Goal: Find specific page/section: Find specific page/section

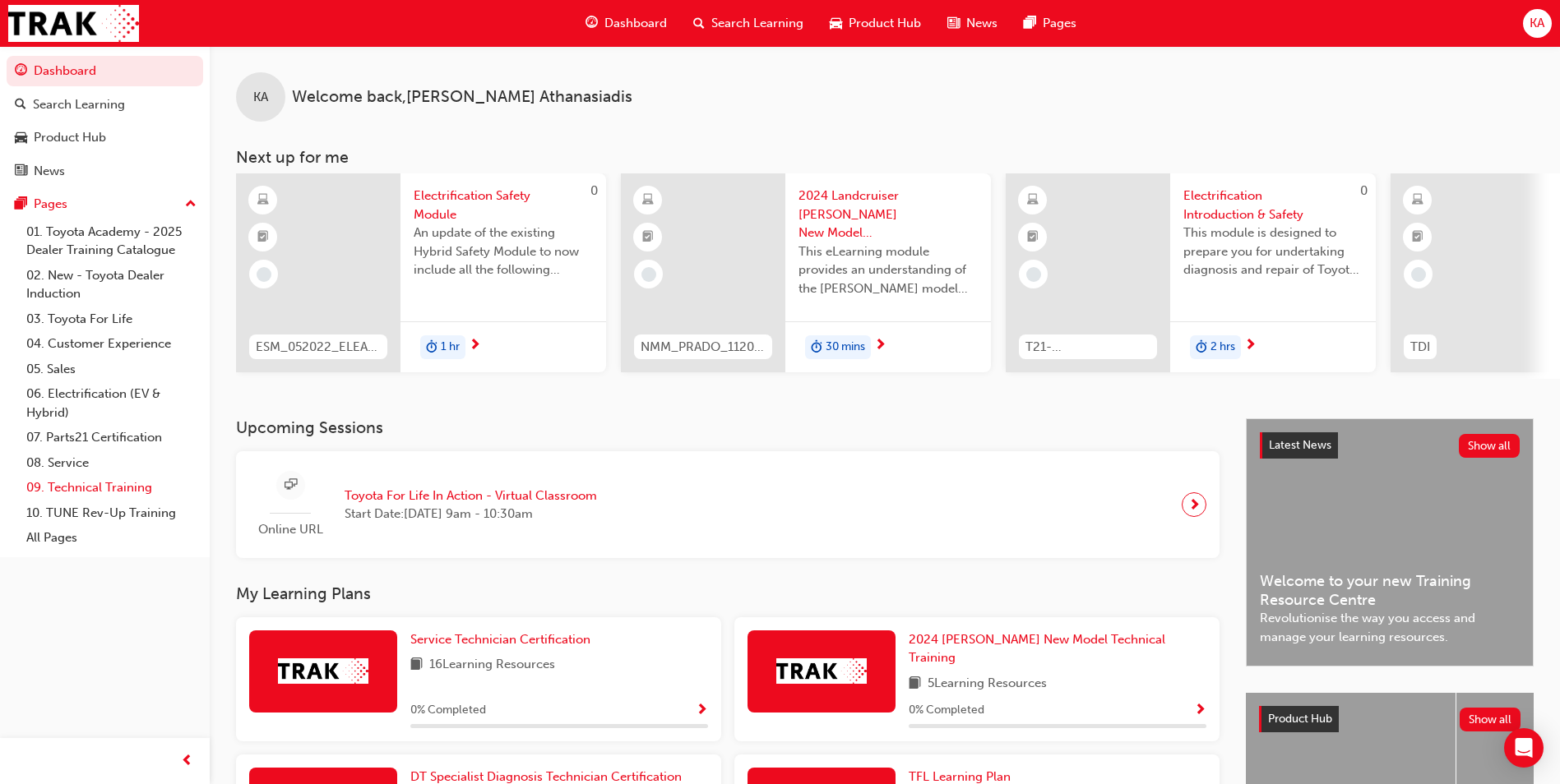
click at [144, 489] on link "09. Technical Training" at bounding box center [111, 487] width 184 height 26
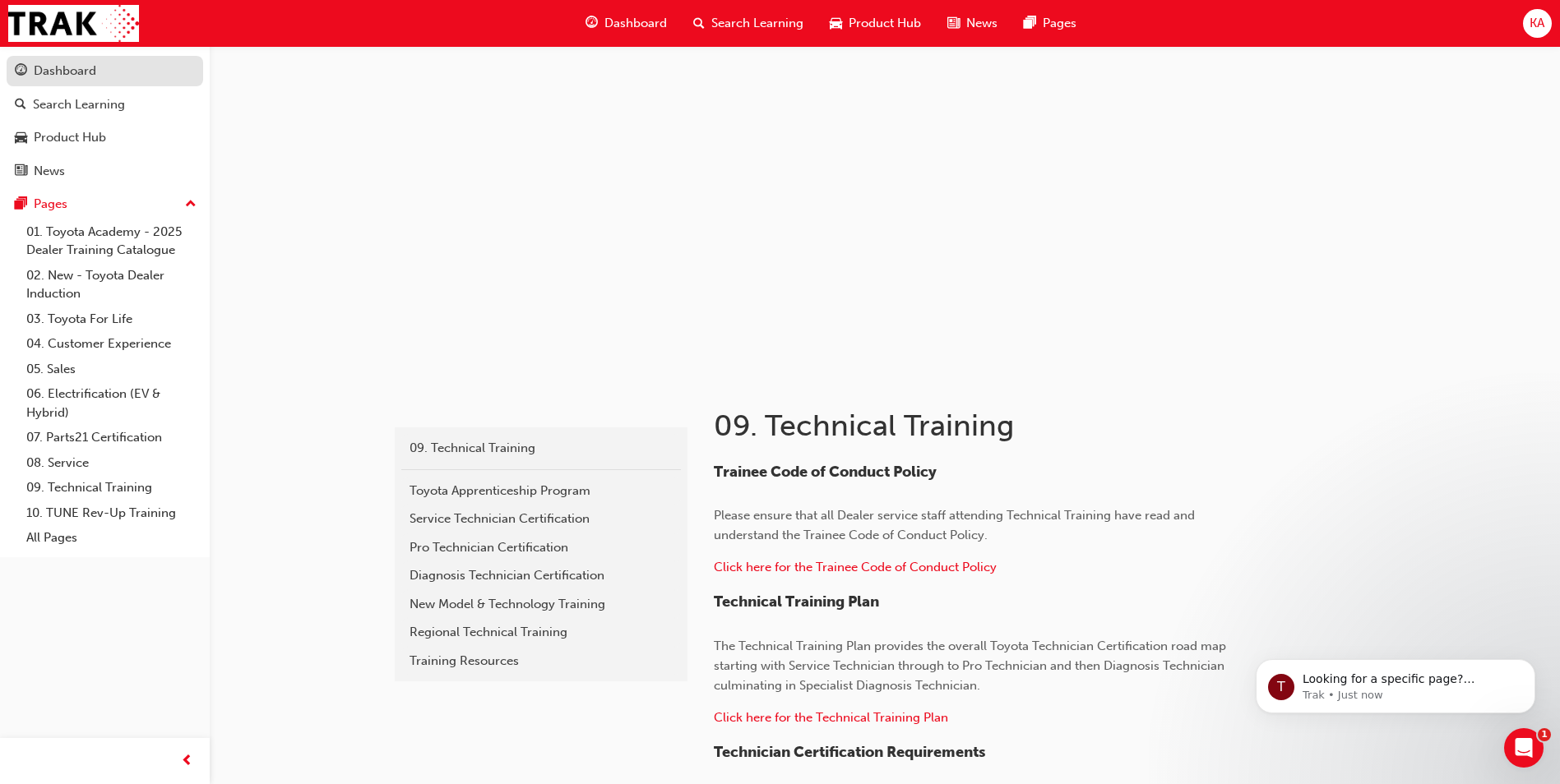
click at [83, 60] on link "Dashboard" at bounding box center [104, 71] width 196 height 30
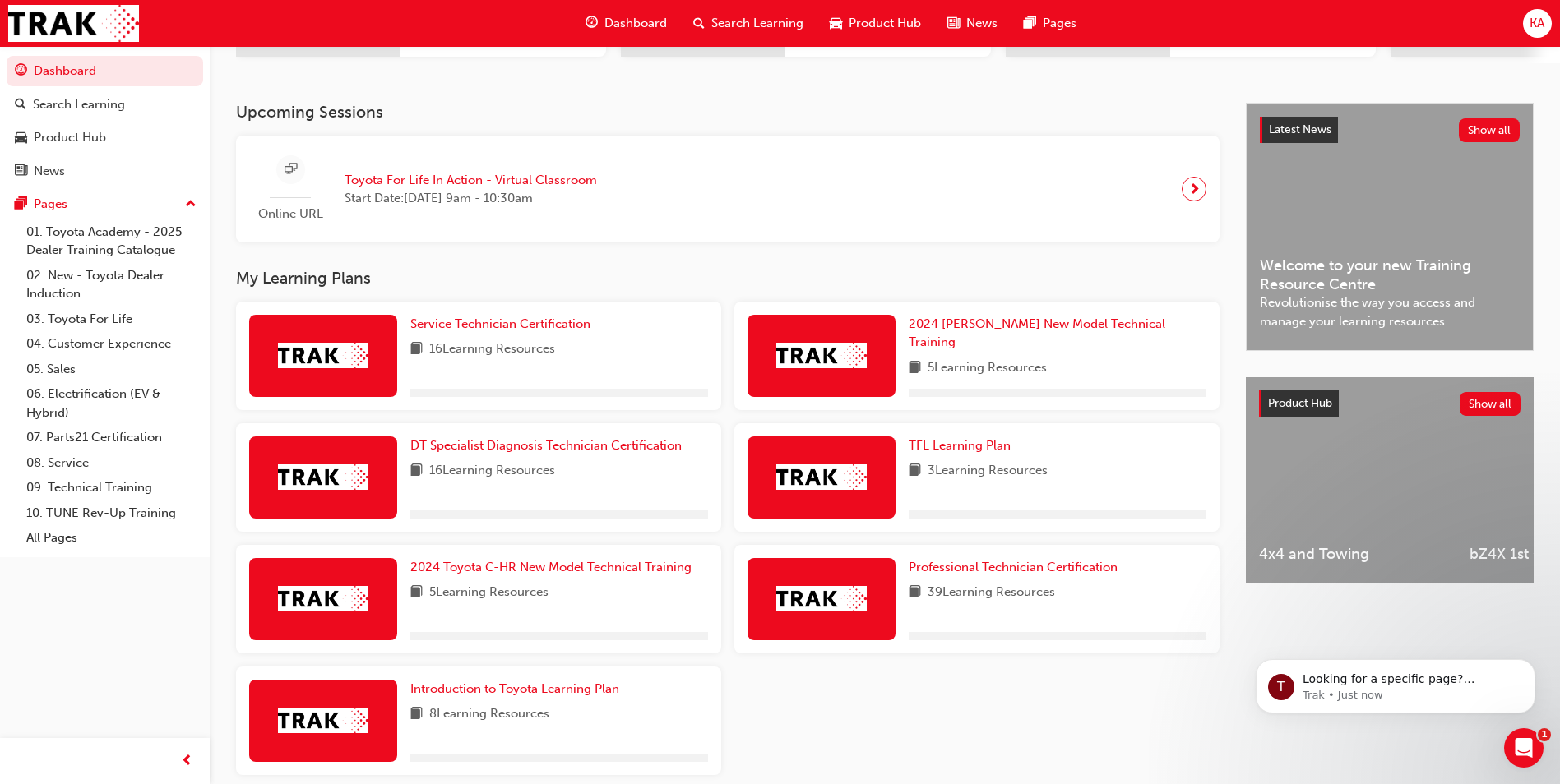
scroll to position [394, 0]
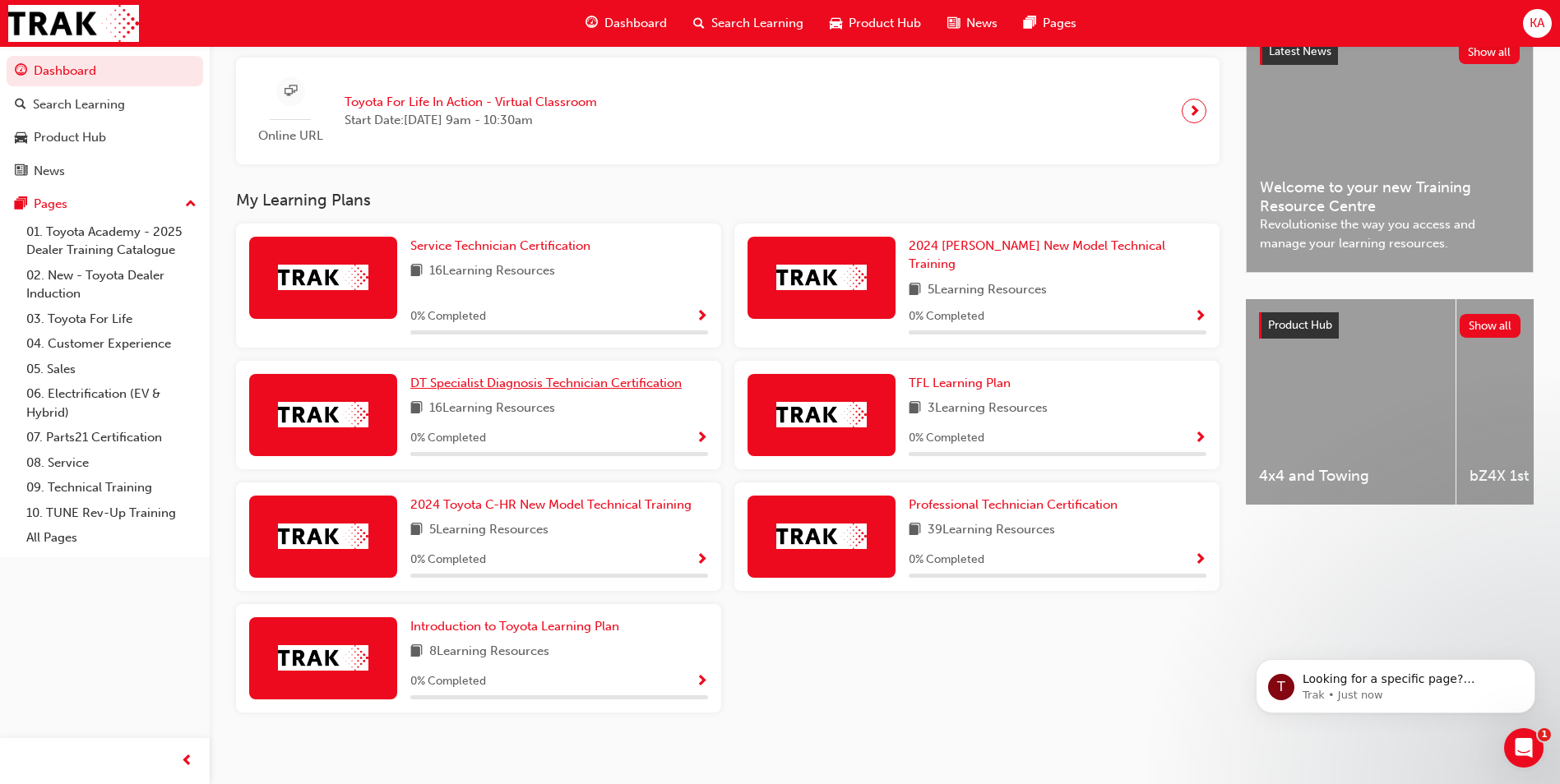
click at [509, 378] on span "DT Specialist Diagnosis Technician Certification" at bounding box center [546, 383] width 271 height 15
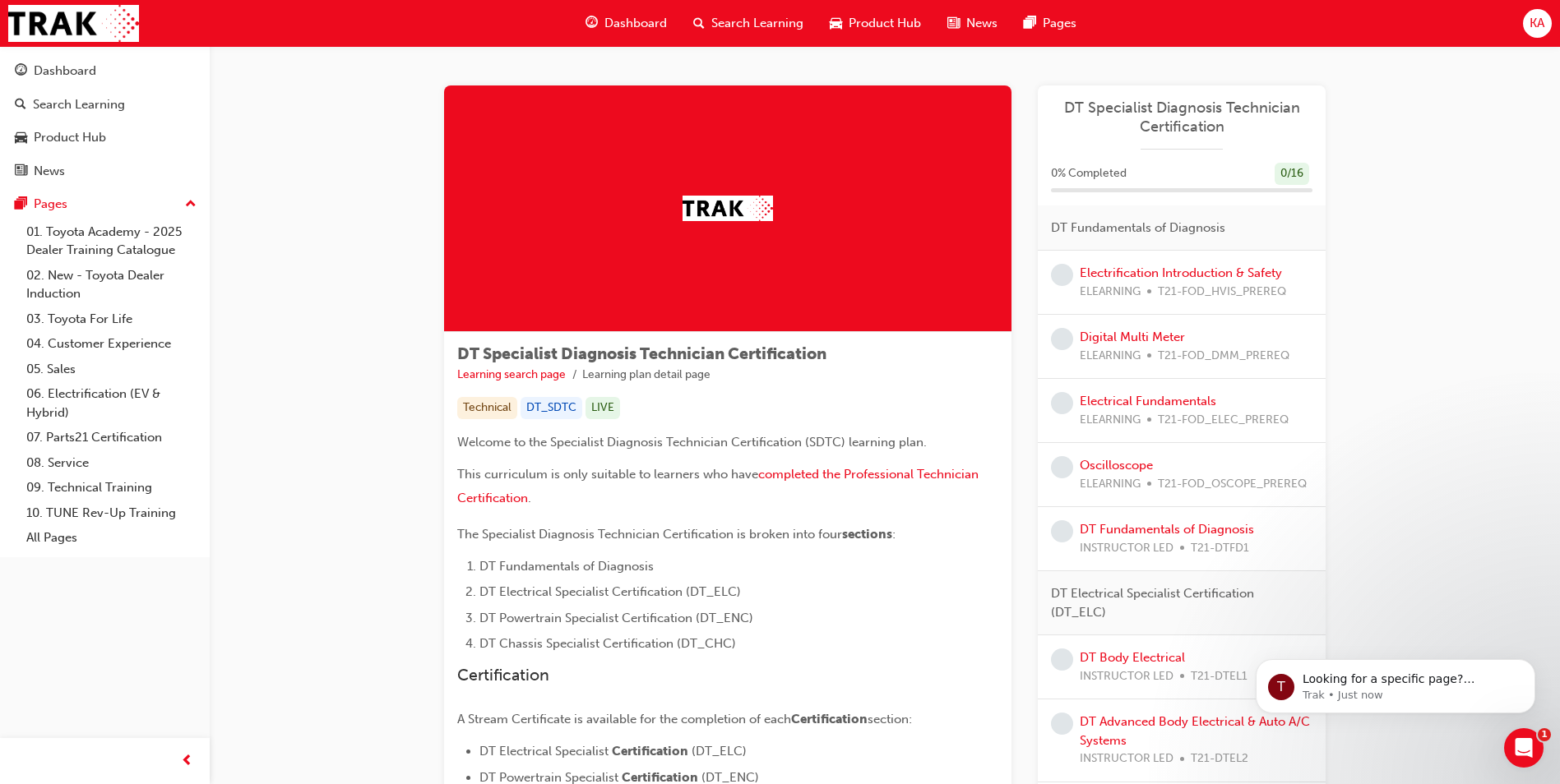
click at [1544, 14] on span "KA" at bounding box center [1537, 23] width 15 height 19
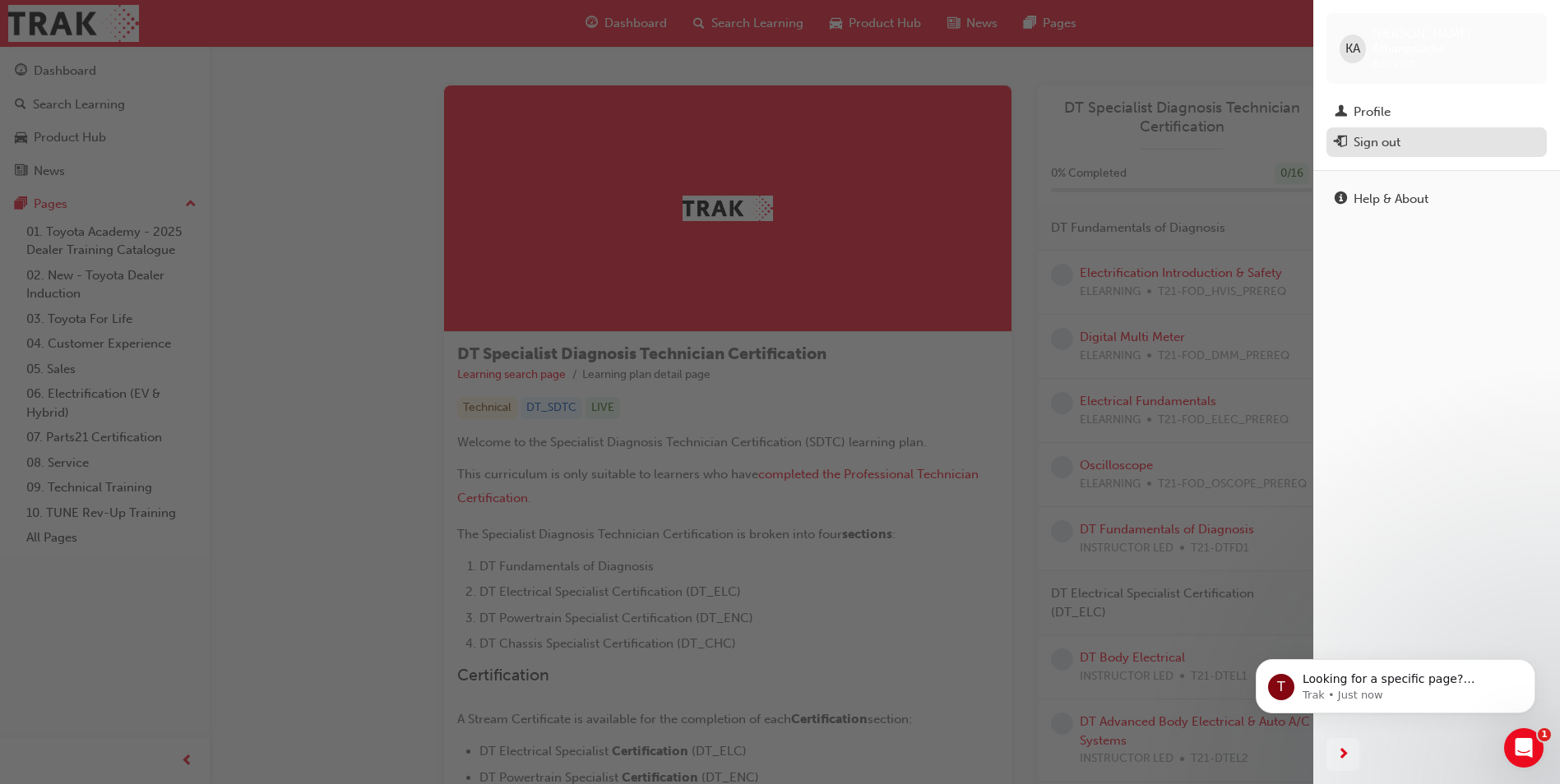
click at [1421, 133] on div "Sign out" at bounding box center [1436, 143] width 204 height 20
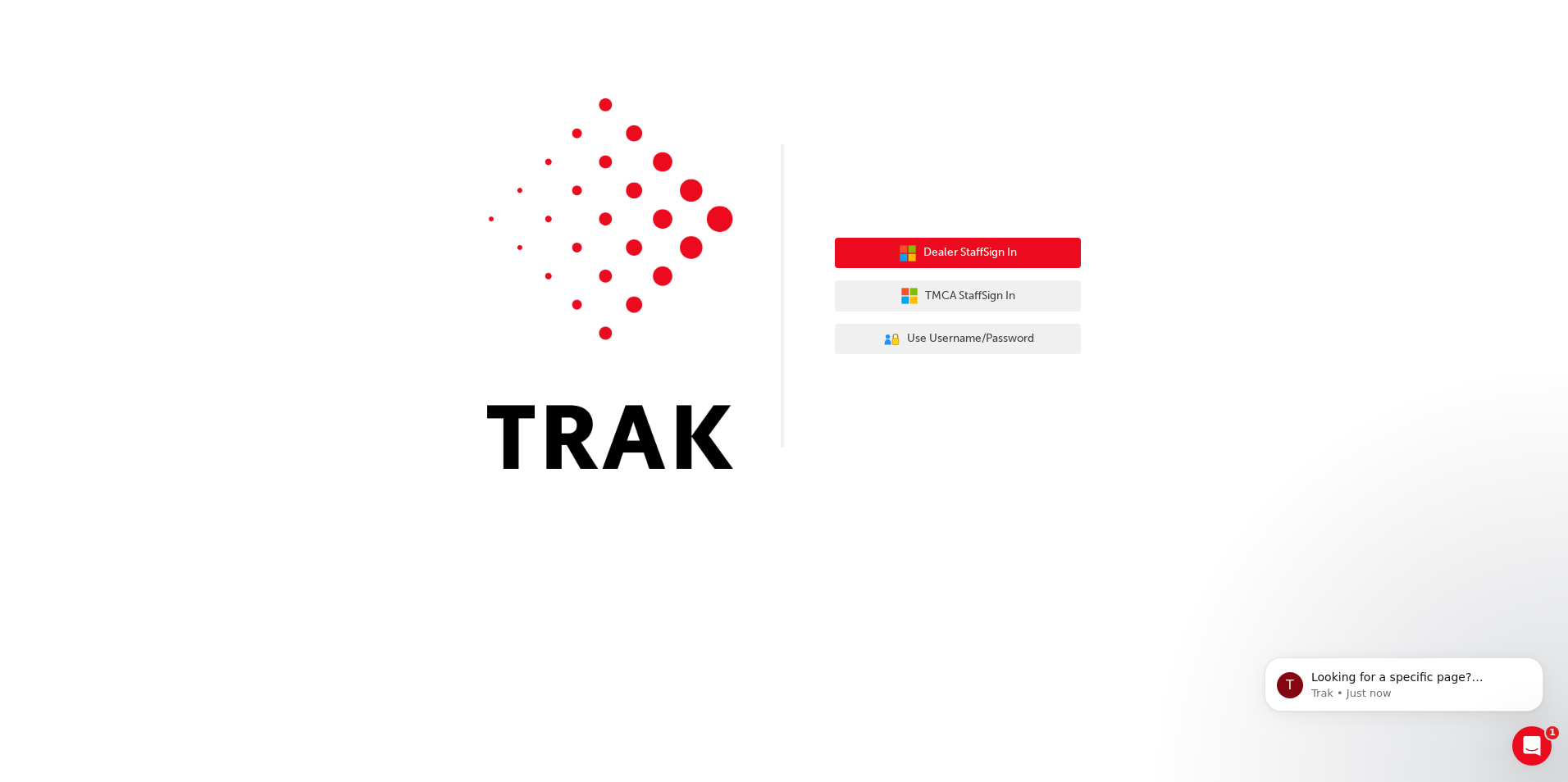
click at [1075, 262] on button "Dealer Staff Sign In" at bounding box center [957, 253] width 246 height 31
